Goal: Find specific page/section: Find specific page/section

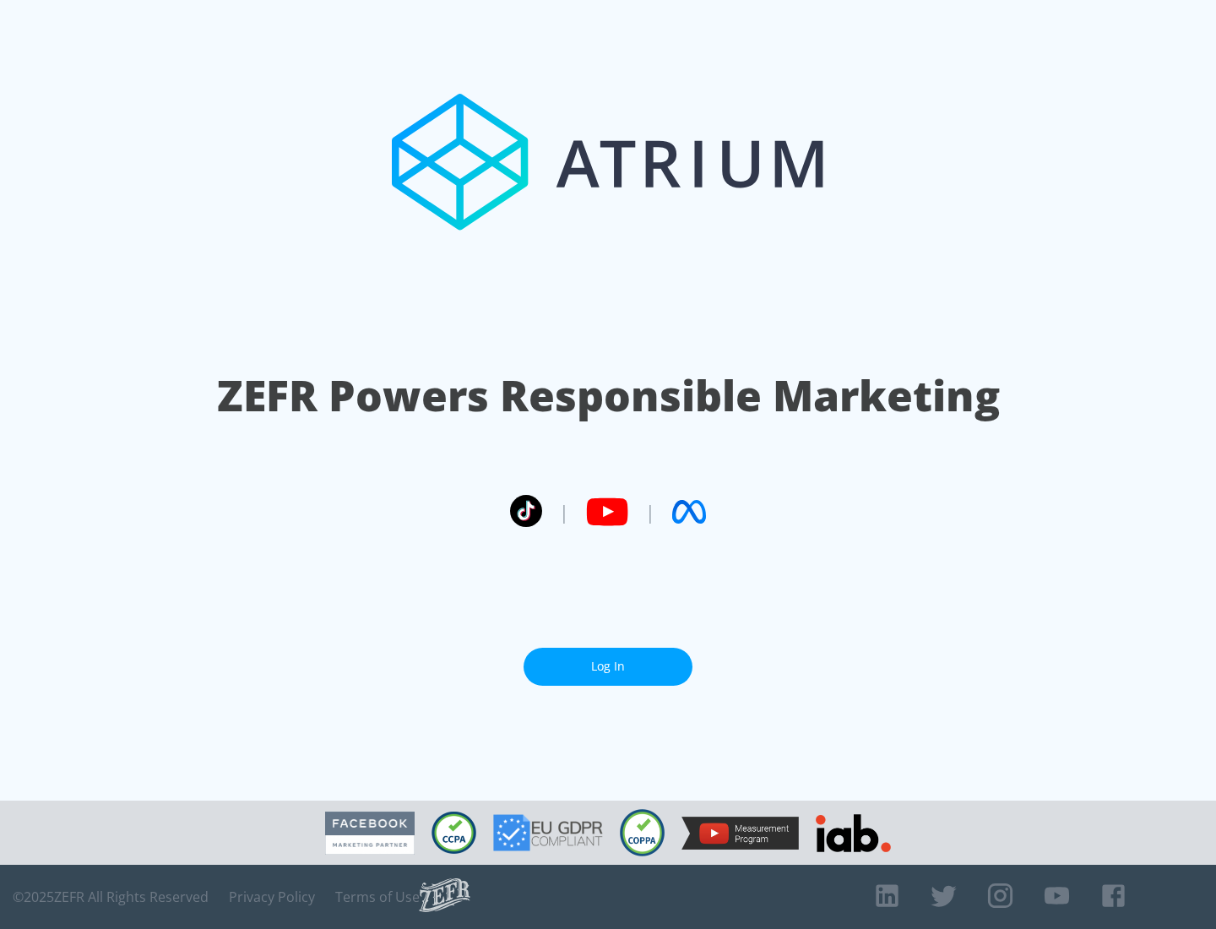
click at [608, 660] on link "Log In" at bounding box center [608, 667] width 169 height 38
